Goal: Task Accomplishment & Management: Manage account settings

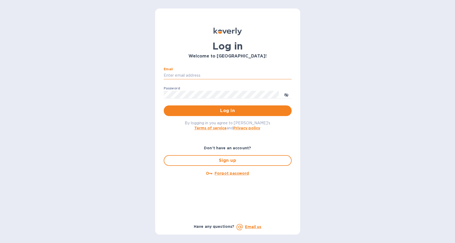
click at [166, 74] on input "Email" at bounding box center [228, 76] width 128 height 8
click at [164, 106] on button "Log in" at bounding box center [228, 111] width 128 height 11
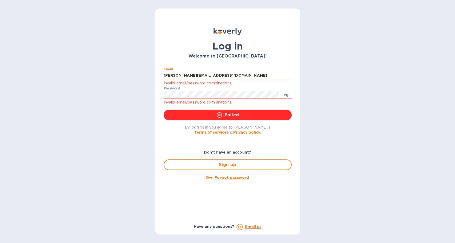
click at [205, 76] on input "ezra@kilyimport.com" at bounding box center [228, 76] width 128 height 8
drag, startPoint x: 211, startPoint y: 74, endPoint x: 150, endPoint y: 79, distance: 62.0
click at [150, 79] on div "Log in Welcome to Koverly! Email ezra@kilyimport.com Invalid email/password com…" at bounding box center [227, 121] width 455 height 243
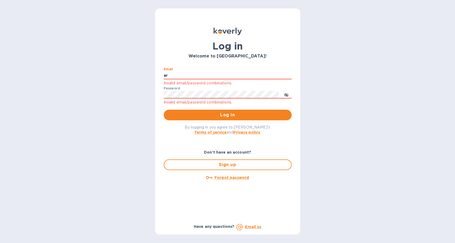
type input "a"
type input "aklibby@gmail.com"
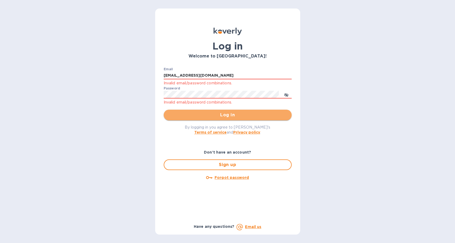
click at [211, 117] on span "Log in" at bounding box center [227, 115] width 119 height 6
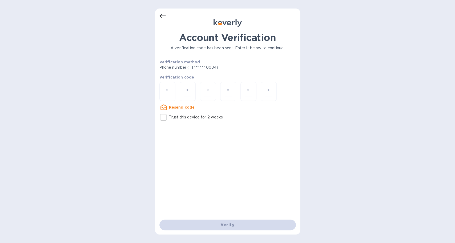
click at [168, 93] on input "number" at bounding box center [167, 92] width 7 height 10
type input "6"
type input "2"
type input "4"
type input "1"
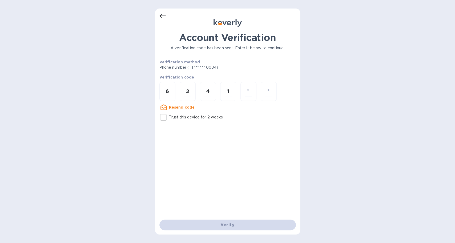
type input "1"
type input "7"
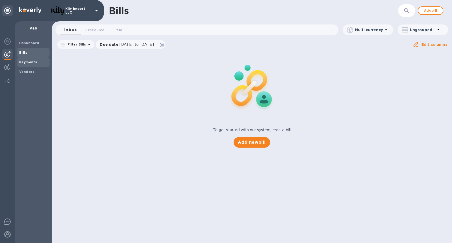
click at [30, 62] on b "Payments" at bounding box center [28, 62] width 18 height 4
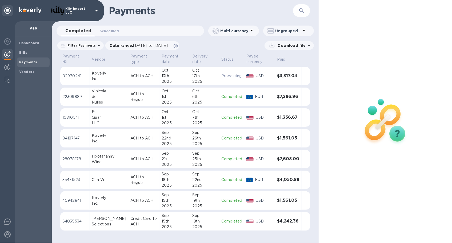
click at [162, 73] on div "Oct" at bounding box center [175, 71] width 26 height 6
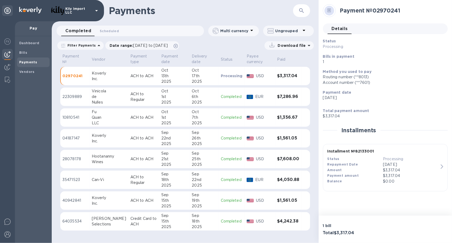
click at [443, 167] on icon "button" at bounding box center [442, 167] width 2 height 4
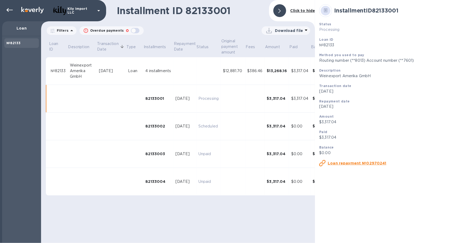
click at [358, 164] on u "Loan repayment №02970241" at bounding box center [357, 163] width 59 height 4
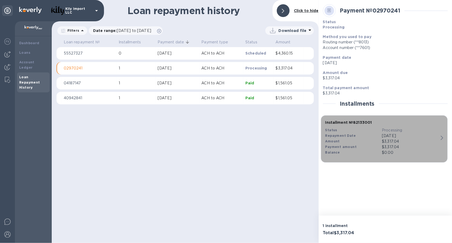
click at [441, 136] on icon "button" at bounding box center [442, 138] width 2 height 4
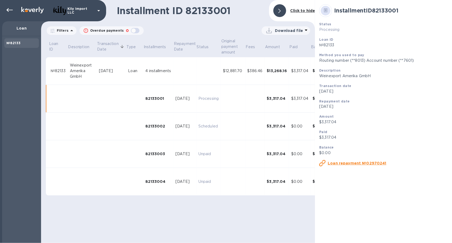
click at [342, 164] on u "Loan repayment №02970241" at bounding box center [357, 163] width 59 height 4
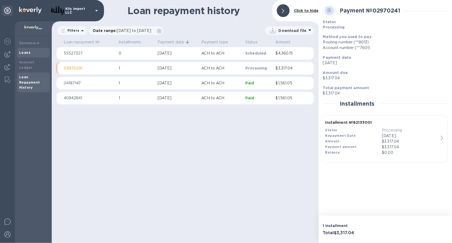
click at [23, 53] on b "Loans" at bounding box center [24, 53] width 11 height 4
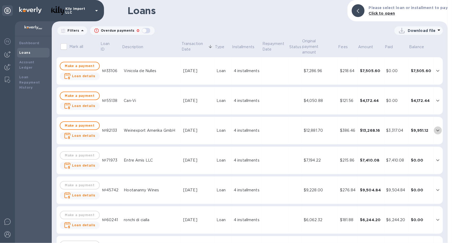
click at [434, 127] on icon "expand row" at bounding box center [437, 130] width 6 height 6
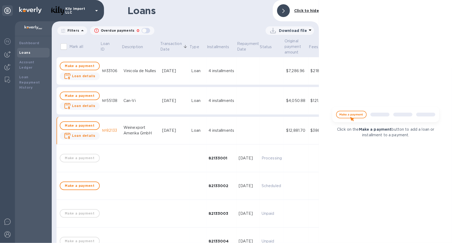
click at [82, 104] on b "Loan details" at bounding box center [83, 106] width 23 height 4
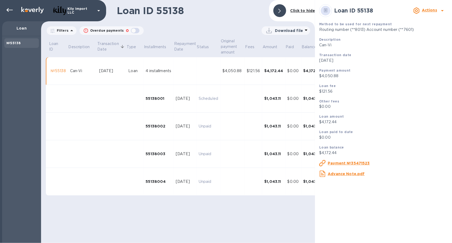
click at [355, 165] on u "Payment №35471523" at bounding box center [349, 163] width 42 height 4
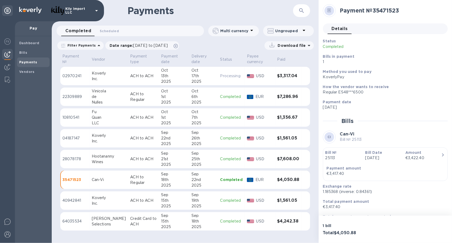
click at [179, 77] on div "13th" at bounding box center [174, 76] width 26 height 6
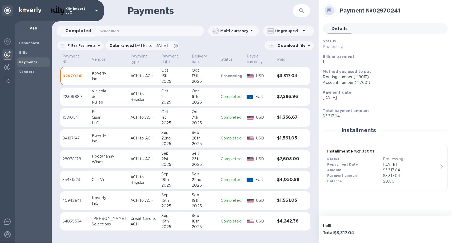
click at [442, 167] on icon "button" at bounding box center [442, 167] width 2 height 4
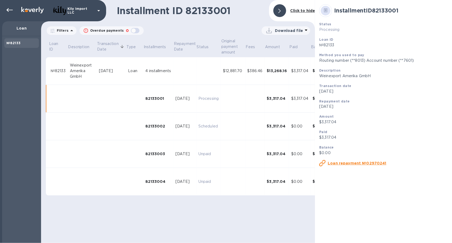
click at [358, 165] on u "Loan repayment №02970241" at bounding box center [357, 163] width 59 height 4
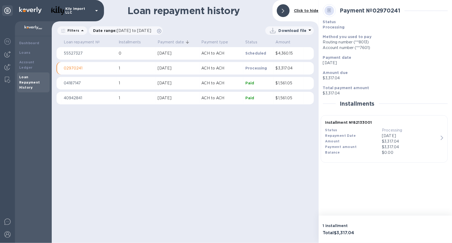
click at [86, 70] on p "02970241" at bounding box center [89, 69] width 51 height 6
click at [24, 54] on b "Loans" at bounding box center [24, 53] width 11 height 4
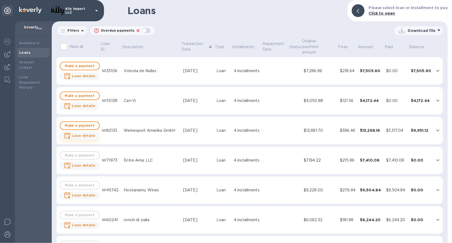
click at [90, 134] on b "Loan details" at bounding box center [83, 136] width 23 height 4
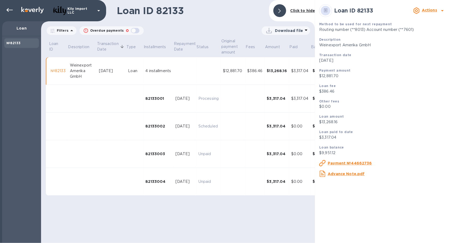
click at [345, 173] on u "Advance Note.pdf" at bounding box center [346, 174] width 37 height 4
click at [442, 9] on icon at bounding box center [442, 10] width 6 height 6
click at [397, 102] on div at bounding box center [226, 121] width 452 height 243
click at [304, 28] on icon at bounding box center [306, 30] width 6 height 6
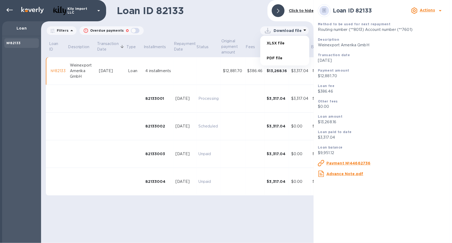
click at [388, 87] on div at bounding box center [226, 121] width 452 height 243
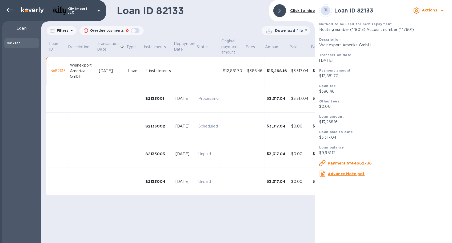
click at [13, 43] on b "№82133" at bounding box center [13, 43] width 14 height 4
click at [60, 70] on div "№82133" at bounding box center [58, 71] width 15 height 6
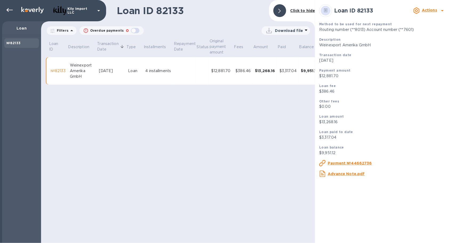
click at [55, 71] on div "№82133" at bounding box center [58, 71] width 15 height 6
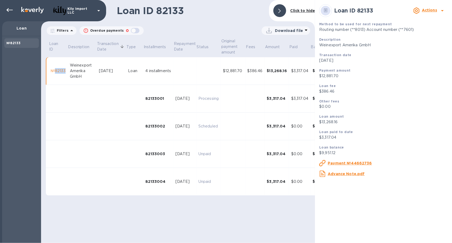
click at [55, 71] on div "№82133" at bounding box center [58, 71] width 15 height 6
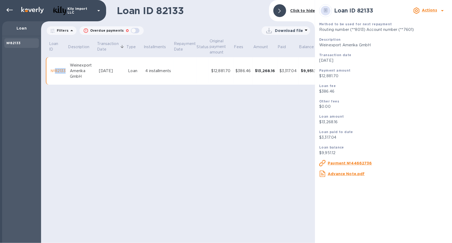
click at [55, 71] on div "№82133" at bounding box center [58, 71] width 15 height 6
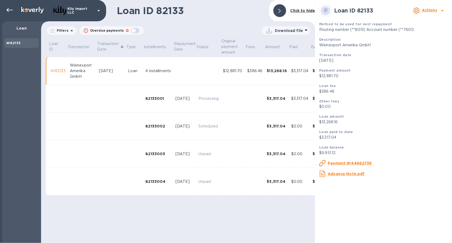
click at [276, 211] on div "Loan ID 82133 Click to hide Filters Overdue payments 0 Download file Loan ID De…" at bounding box center [178, 121] width 274 height 243
drag, startPoint x: 281, startPoint y: 200, endPoint x: 314, endPoint y: 201, distance: 32.8
click at [314, 201] on div "Loan ID Description Transaction Date Type Installments Repayment Date Status Or…" at bounding box center [178, 119] width 276 height 164
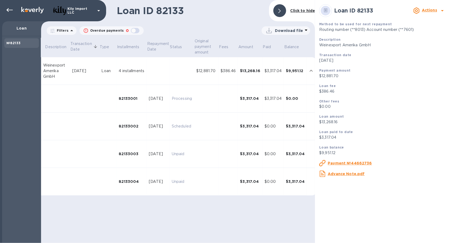
scroll to position [0, 27]
click at [22, 29] on p "Loan" at bounding box center [21, 28] width 30 height 5
click at [55, 67] on div "Weinexport Amerika GmbH" at bounding box center [55, 71] width 25 height 17
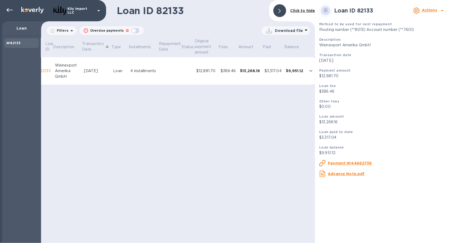
scroll to position [0, 15]
click at [311, 71] on icon "expand row" at bounding box center [310, 71] width 3 height 2
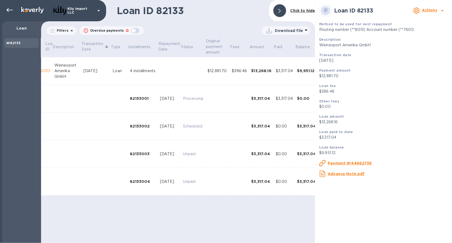
click at [311, 71] on div "$9,951.12" at bounding box center [306, 70] width 19 height 5
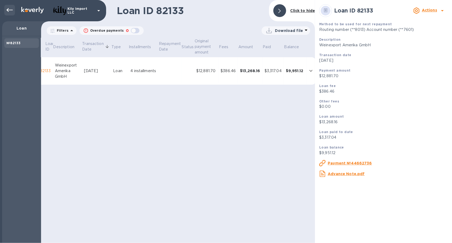
click at [7, 9] on icon at bounding box center [9, 10] width 6 height 6
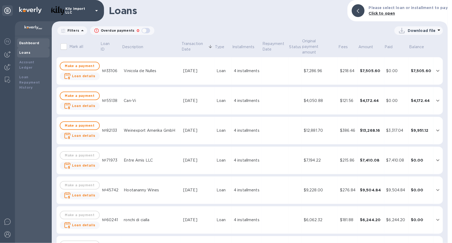
click at [37, 42] on b "Dashboard" at bounding box center [29, 43] width 20 height 4
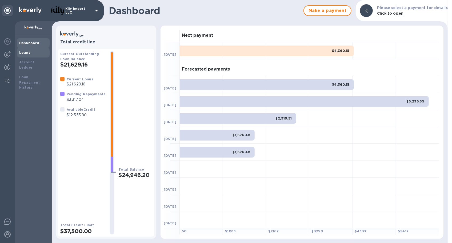
click at [27, 53] on b "Loans" at bounding box center [24, 53] width 11 height 4
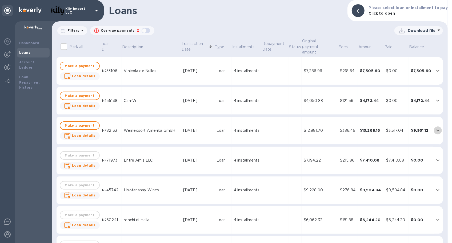
click at [436, 127] on icon "expand row" at bounding box center [437, 130] width 6 height 6
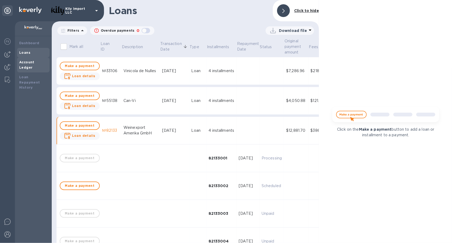
click at [34, 62] on b "Account Ledger" at bounding box center [26, 64] width 15 height 9
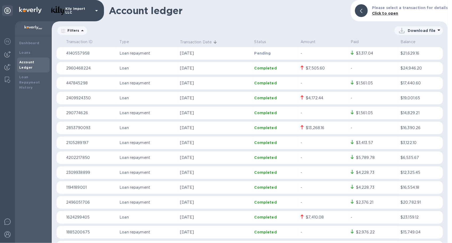
click at [92, 54] on p "4140557958" at bounding box center [90, 54] width 49 height 6
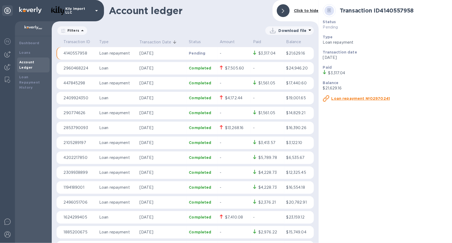
click at [375, 99] on u "Loan repayment №02970241" at bounding box center [360, 98] width 59 height 4
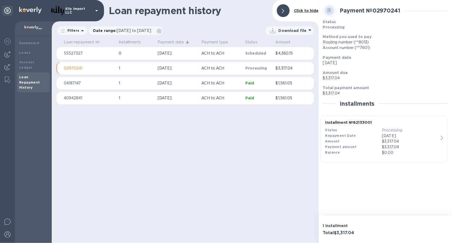
click at [443, 138] on icon "button" at bounding box center [442, 138] width 2 height 4
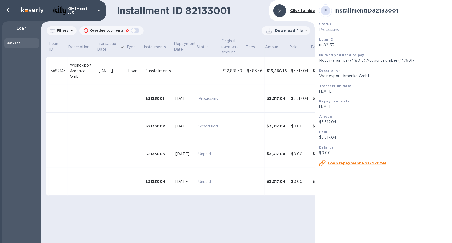
click at [14, 43] on b "№82133" at bounding box center [13, 43] width 14 height 4
click at [23, 29] on p "Loan" at bounding box center [21, 28] width 30 height 5
click at [86, 11] on p "Kily Import LLC" at bounding box center [80, 10] width 27 height 7
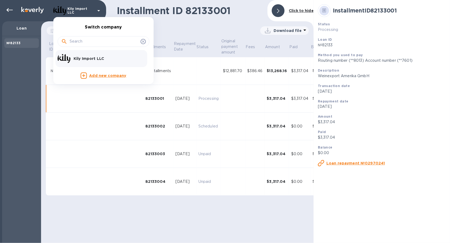
click at [112, 115] on div at bounding box center [226, 121] width 452 height 243
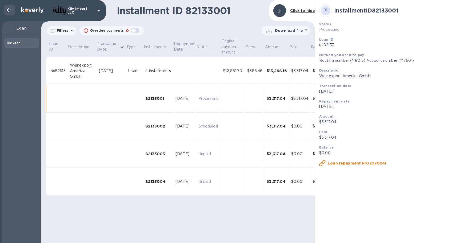
click at [10, 8] on icon at bounding box center [9, 10] width 6 height 6
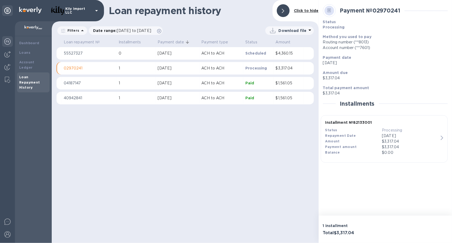
click at [7, 43] on img at bounding box center [7, 41] width 6 height 6
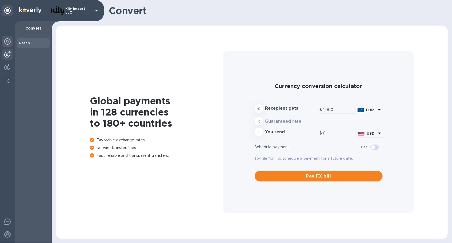
type input "1,163.44"
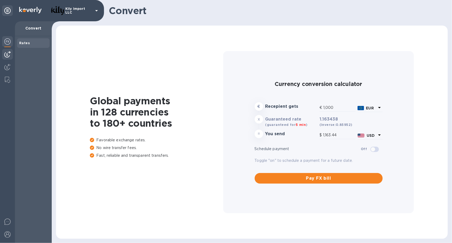
click at [7, 55] on img at bounding box center [7, 54] width 6 height 6
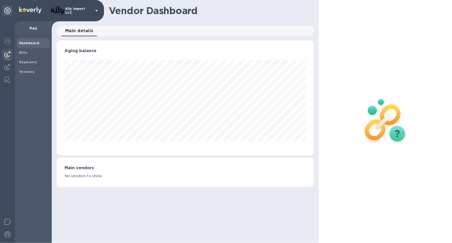
scroll to position [115, 257]
click at [6, 67] on img at bounding box center [7, 67] width 6 height 6
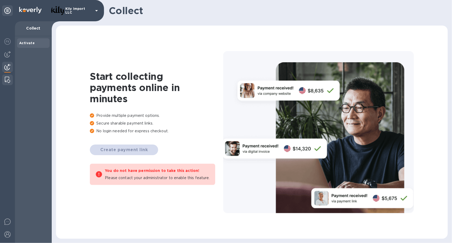
click at [7, 78] on img at bounding box center [7, 80] width 5 height 6
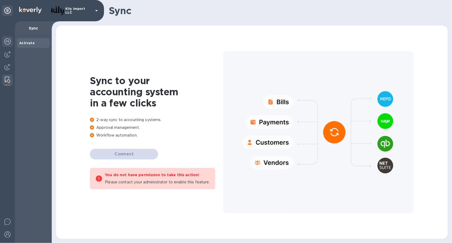
click at [9, 44] on img at bounding box center [7, 41] width 6 height 6
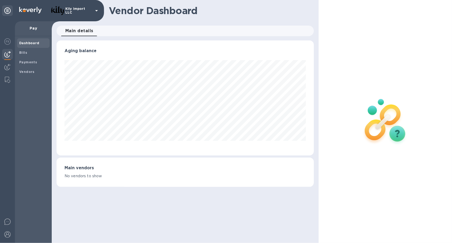
scroll to position [115, 257]
drag, startPoint x: 10, startPoint y: 0, endPoint x: 22, endPoint y: 95, distance: 95.9
click at [19, 96] on div "Dashboard Bills Payments Vendors" at bounding box center [33, 139] width 37 height 207
click at [48, 94] on div "Dashboard Bills Payments Vendors" at bounding box center [33, 139] width 37 height 207
click at [23, 53] on b "Bills" at bounding box center [23, 53] width 8 height 4
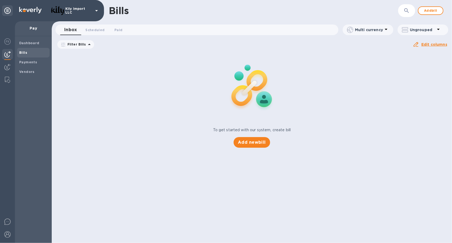
click at [23, 53] on b "Bills" at bounding box center [23, 53] width 8 height 4
click at [98, 31] on span "Scheduled 0" at bounding box center [94, 30] width 19 height 6
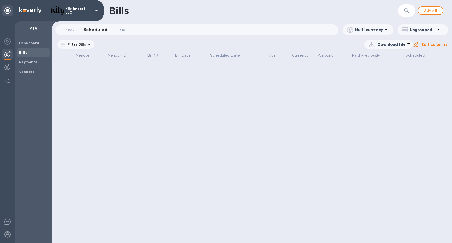
click at [119, 29] on span "Paid 0" at bounding box center [121, 30] width 8 height 6
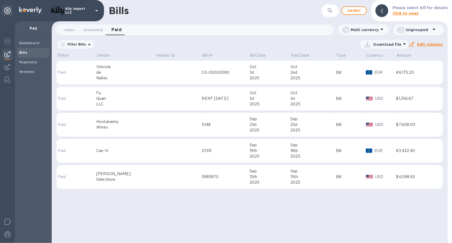
click at [0, 0] on span "[DATE] to [DATE]" at bounding box center [0, 0] width 0 height 0
click at [0, 0] on icon "button" at bounding box center [0, 0] width 0 height 0
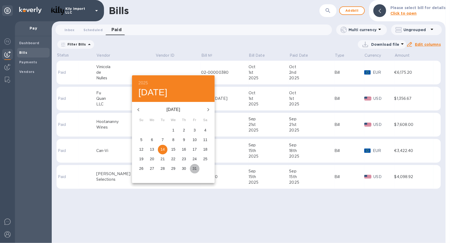
click at [194, 168] on p "31" at bounding box center [194, 168] width 4 height 5
type input "[DATE]"
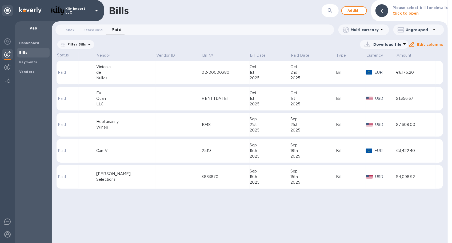
click at [0, 0] on u "Apply" at bounding box center [0, 0] width 0 height 0
click at [332, 10] on icon "button" at bounding box center [330, 10] width 6 height 6
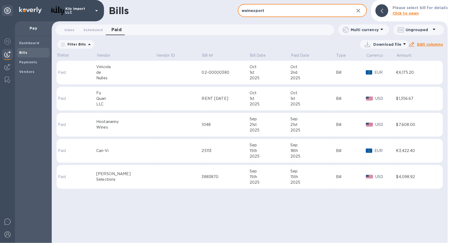
type input "weinexport"
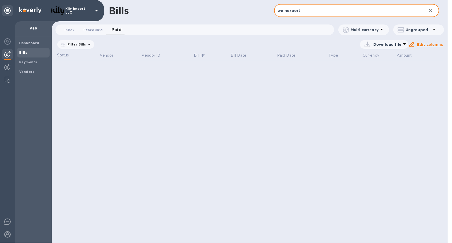
click at [92, 29] on span "Scheduled 0" at bounding box center [92, 30] width 19 height 6
